Goal: Check status: Verify the current state of an ongoing process or item

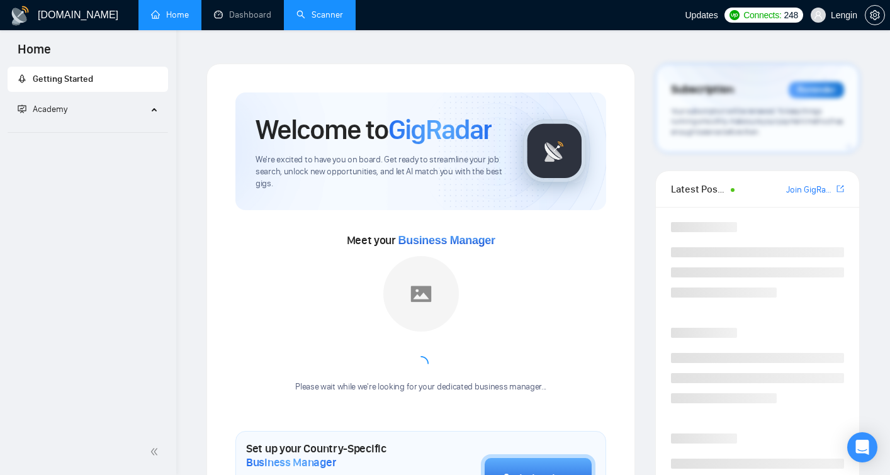
click at [322, 16] on link "Scanner" at bounding box center [320, 14] width 47 height 11
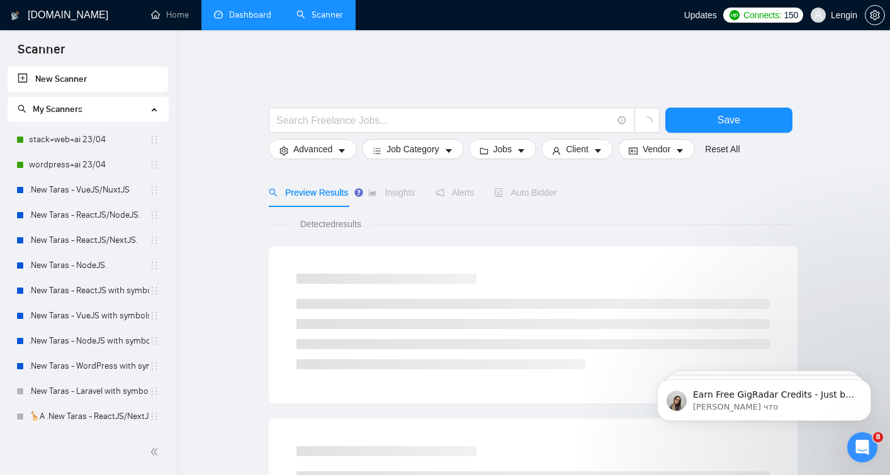
click at [254, 16] on link "Dashboard" at bounding box center [242, 14] width 57 height 11
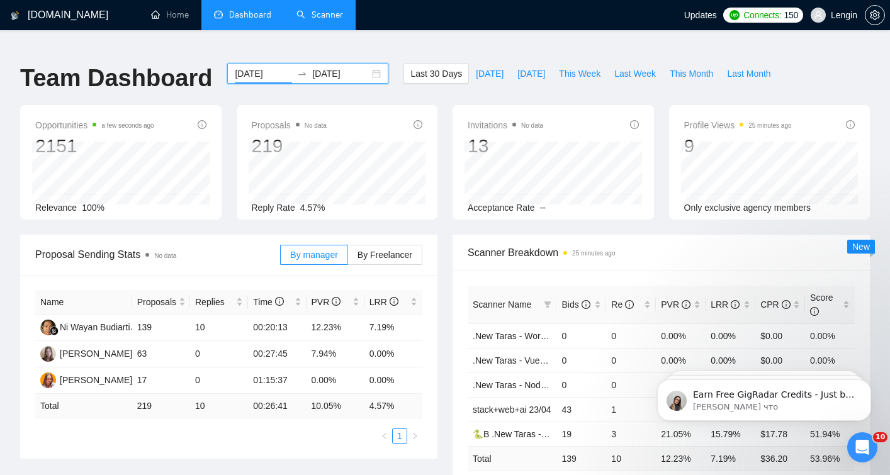
click at [276, 67] on input "[DATE]" at bounding box center [263, 74] width 57 height 14
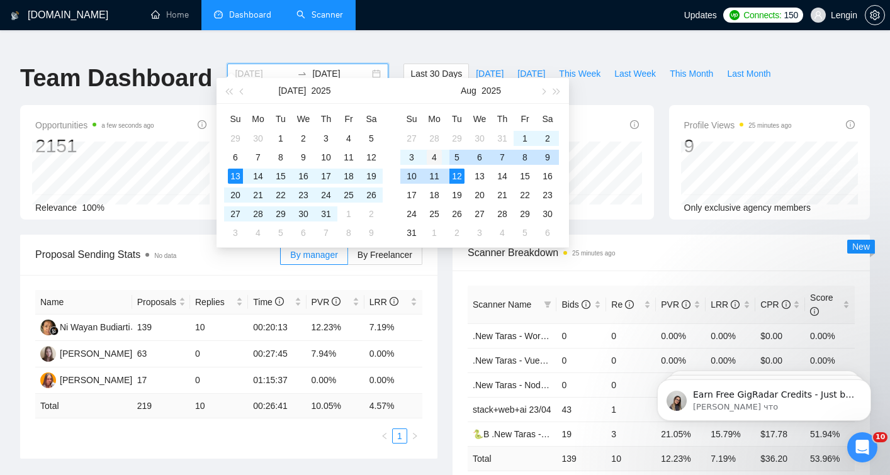
type input "[DATE]"
click at [434, 158] on div "4" at bounding box center [434, 157] width 15 height 15
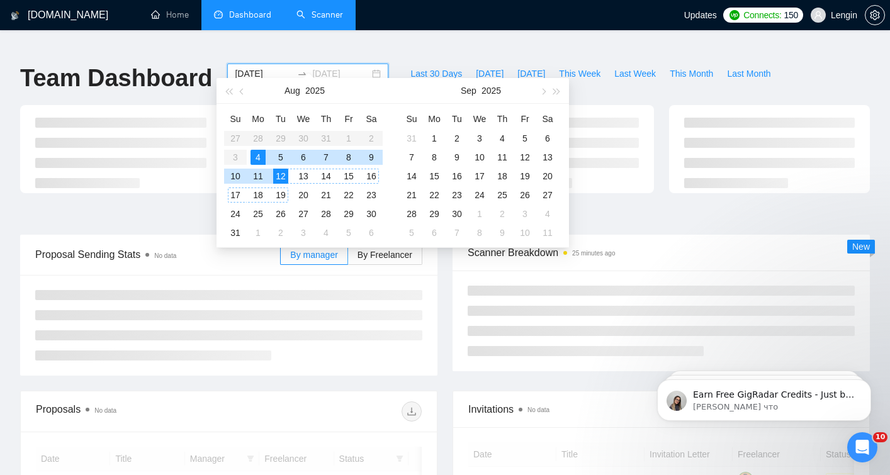
type input "[DATE]"
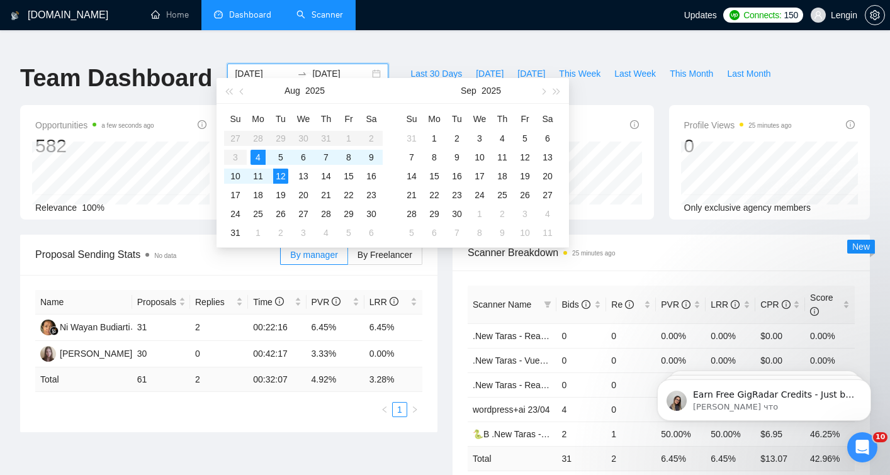
click at [443, 260] on div "Proposal Sending Stats No data By manager By Freelancer Name Proposals Replies …" at bounding box center [229, 334] width 432 height 198
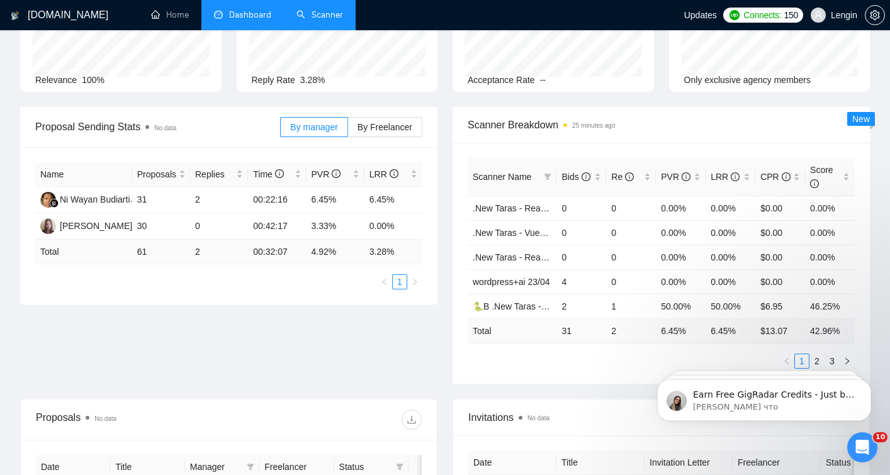
scroll to position [130, 0]
click at [600, 168] on div "Bids" at bounding box center [582, 175] width 40 height 14
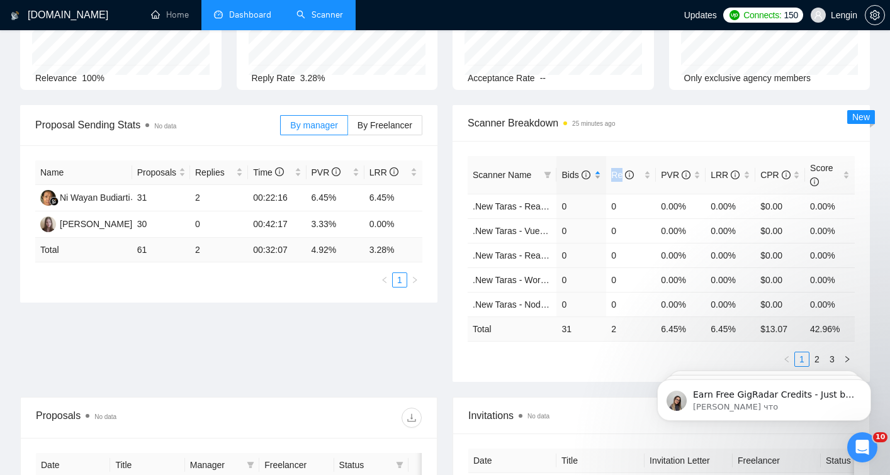
click at [600, 168] on div "Bids" at bounding box center [582, 175] width 40 height 14
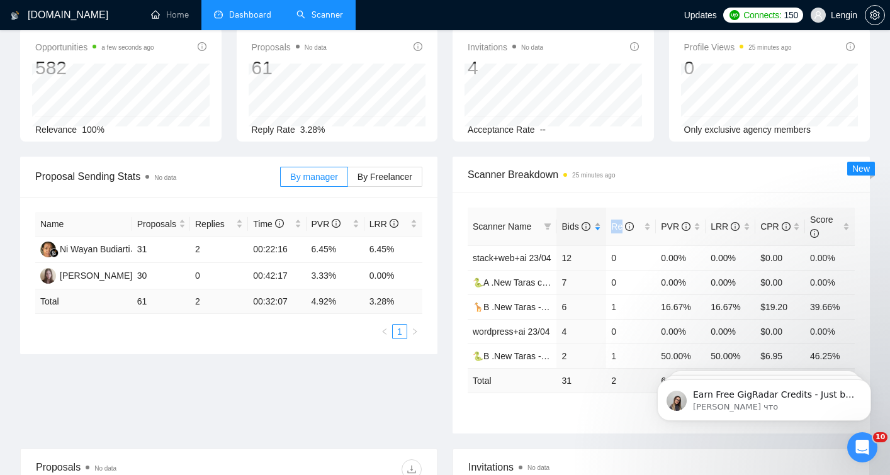
scroll to position [0, 0]
